Goal: Information Seeking & Learning: Learn about a topic

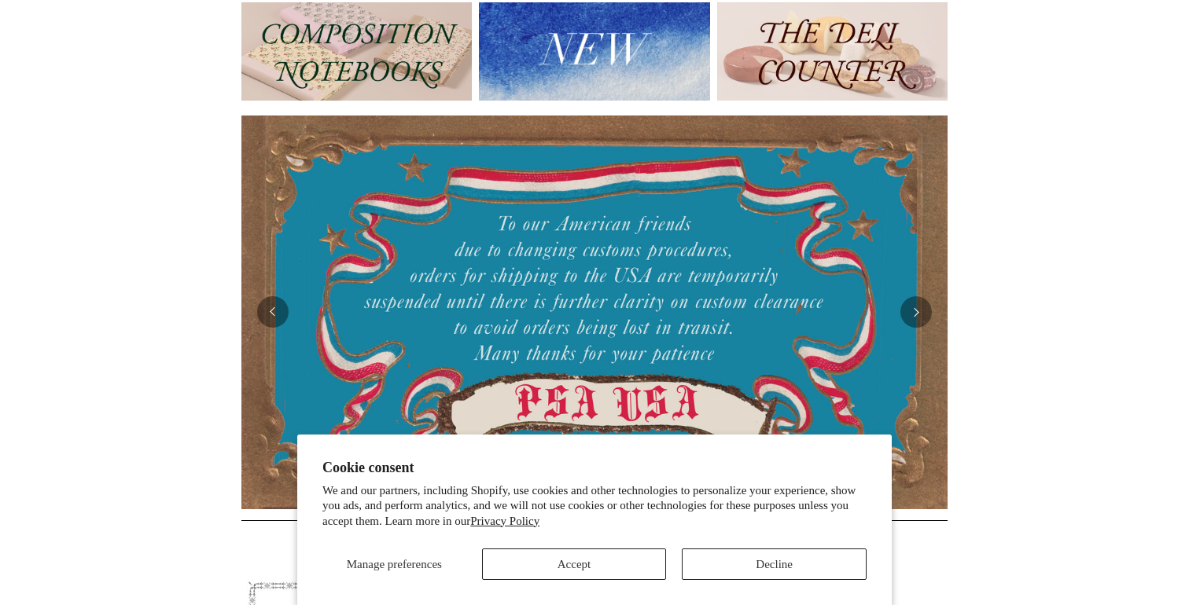
scroll to position [234, 0]
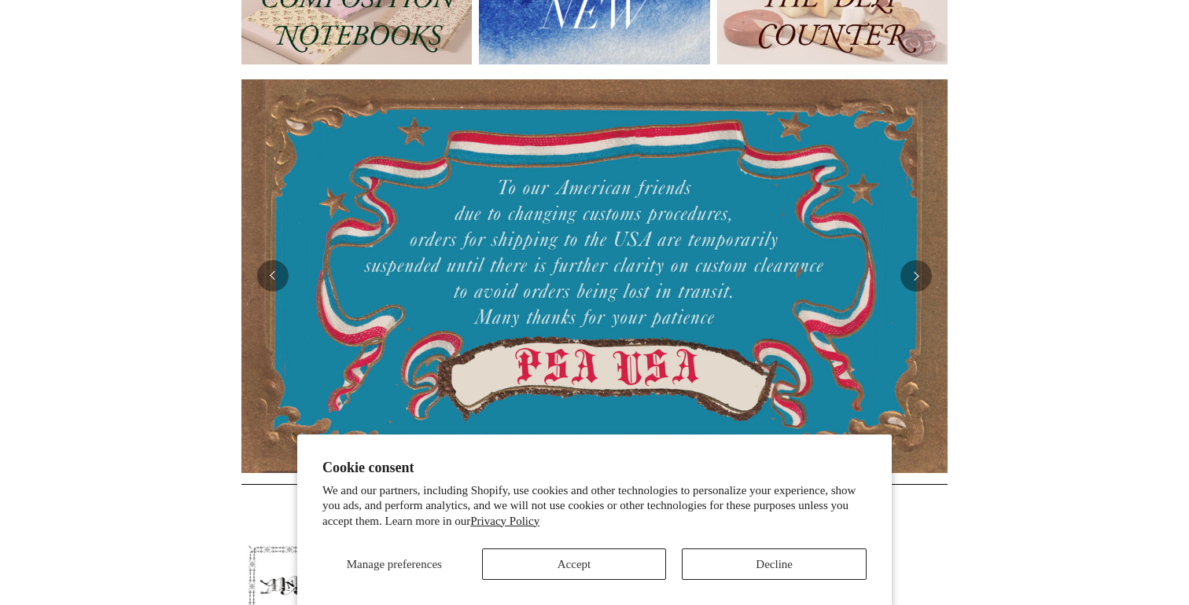
click at [624, 568] on button "Accept" at bounding box center [574, 564] width 185 height 31
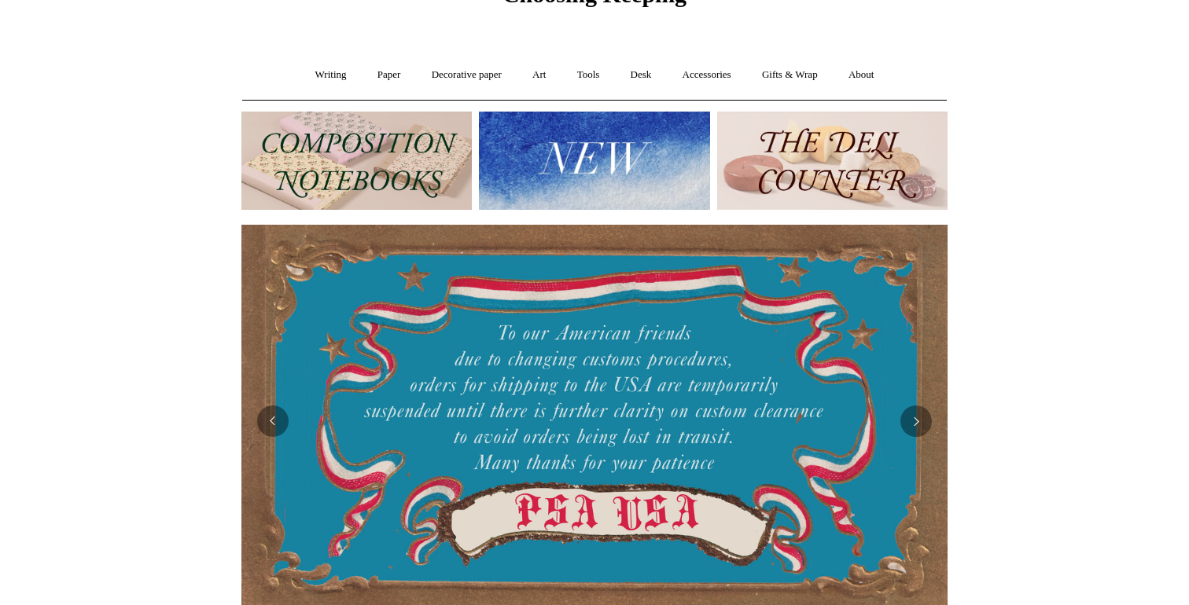
scroll to position [89, 0]
click at [381, 68] on link "Paper +" at bounding box center [389, 74] width 52 height 42
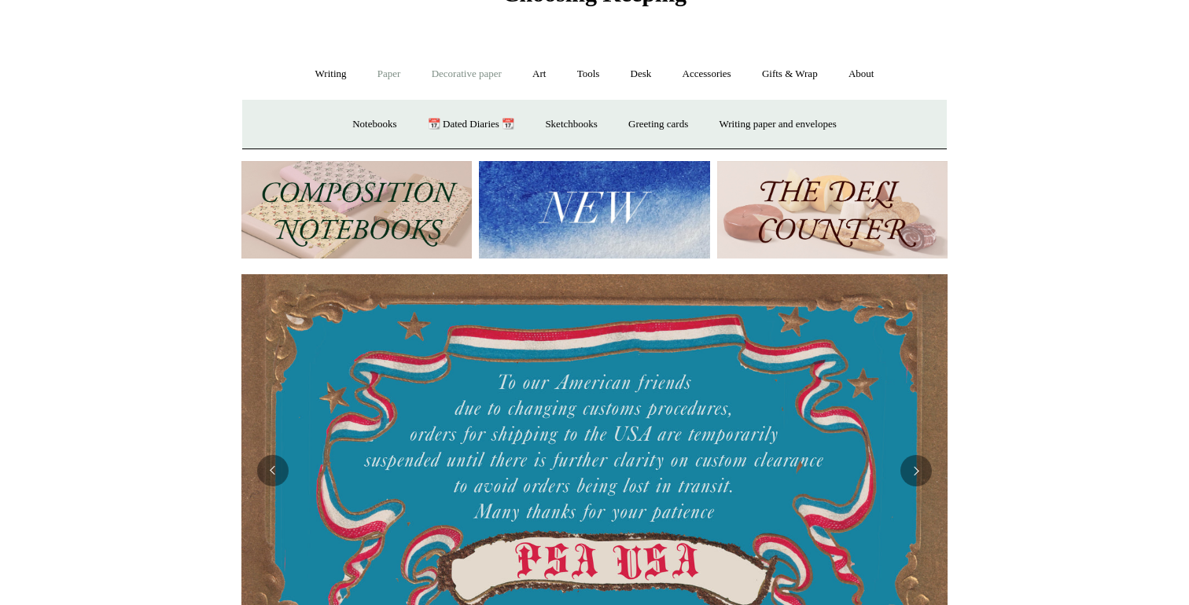
click at [450, 71] on link "Decorative paper +" at bounding box center [467, 74] width 98 height 42
click at [339, 127] on link "All" at bounding box center [356, 125] width 42 height 42
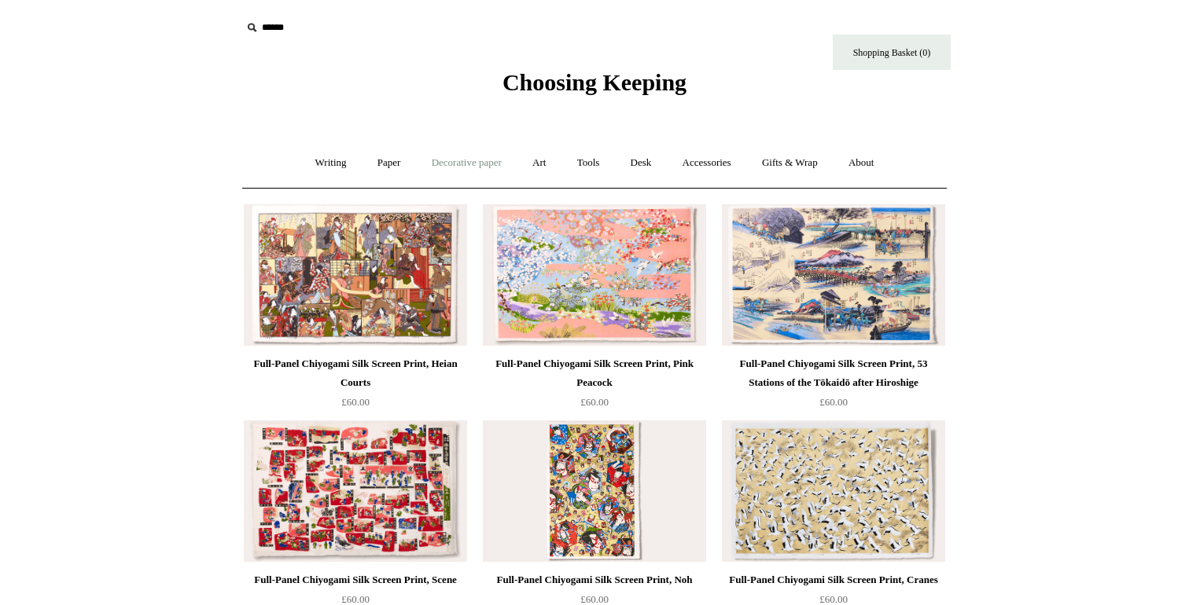
click at [484, 161] on link "Decorative paper +" at bounding box center [467, 163] width 98 height 42
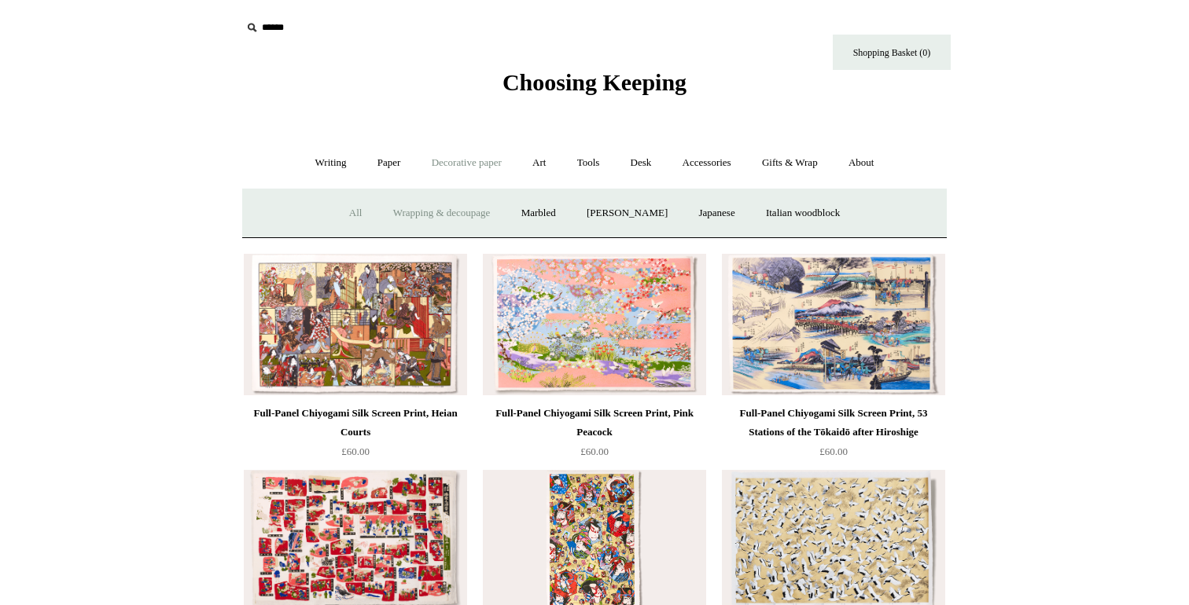
click at [443, 217] on link "Wrapping & decoupage" at bounding box center [442, 214] width 126 height 42
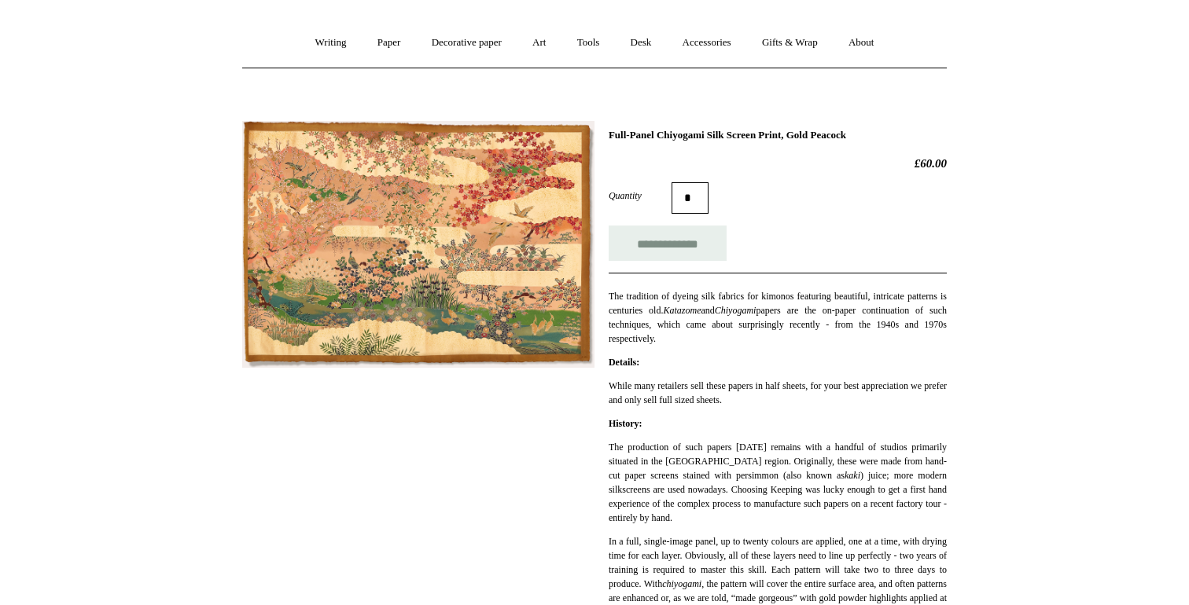
scroll to position [96, 0]
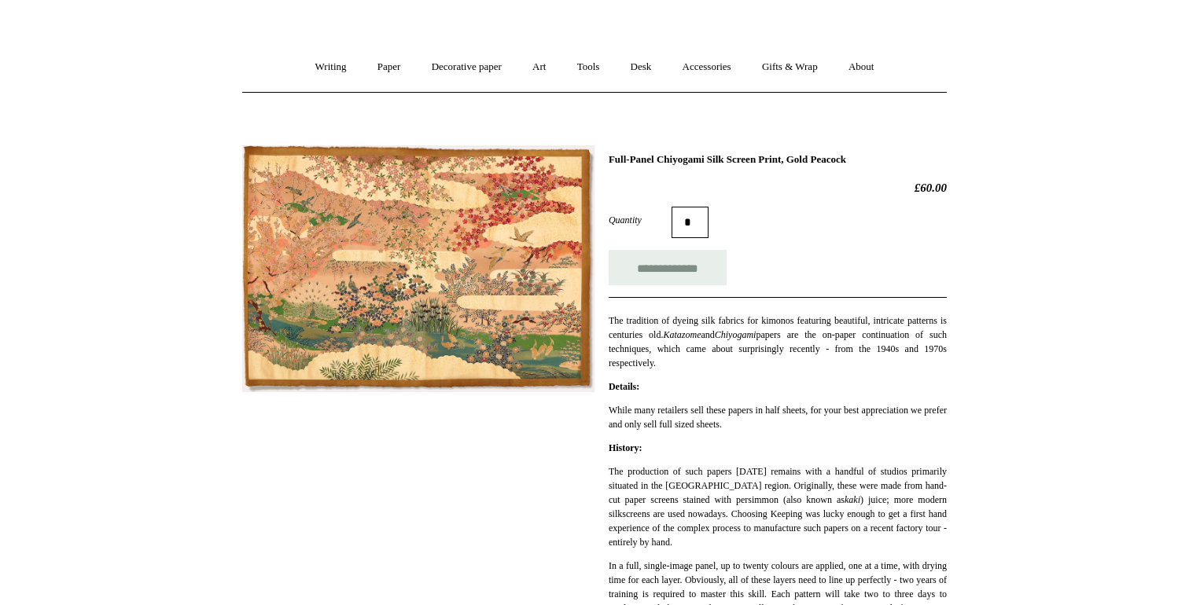
click at [460, 322] on img at bounding box center [418, 268] width 352 height 247
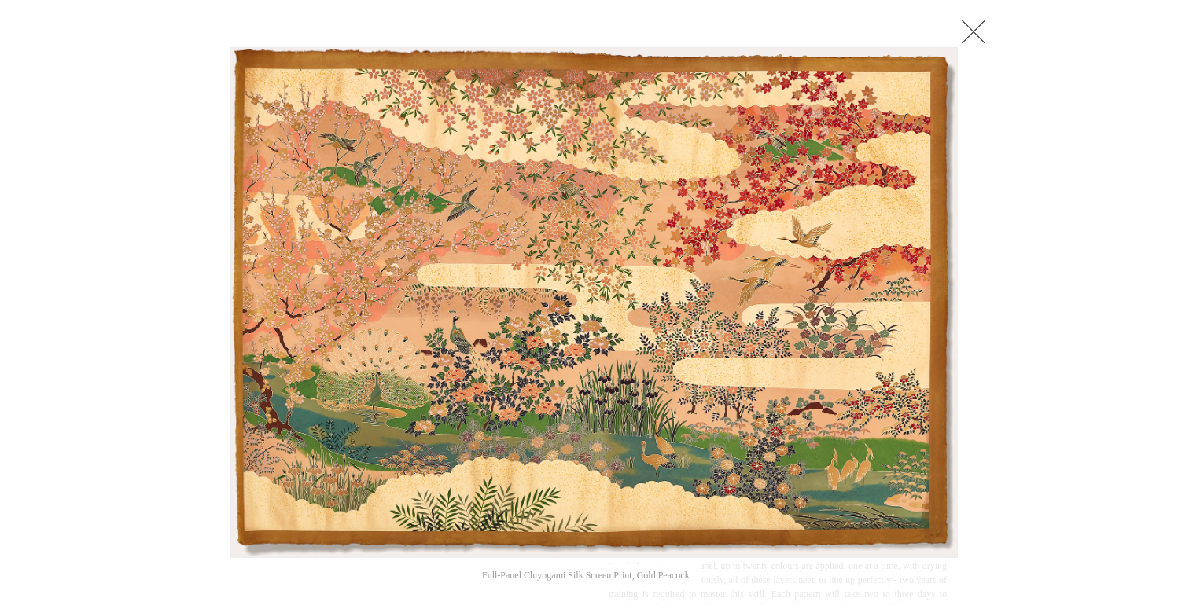
click at [975, 31] on link at bounding box center [973, 31] width 31 height 31
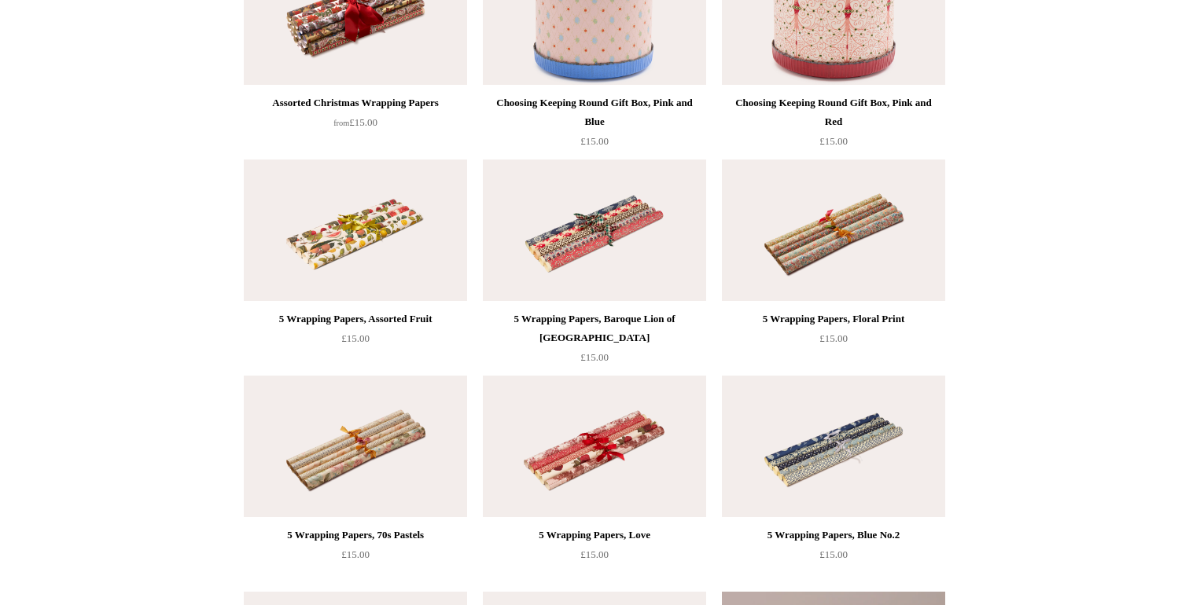
scroll to position [694, 0]
